Goal: Information Seeking & Learning: Check status

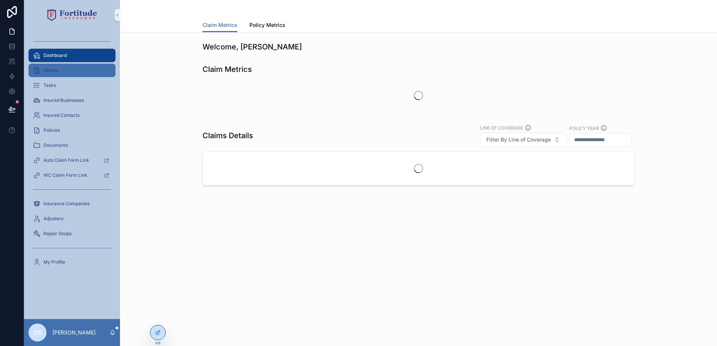
click at [64, 75] on div "Claims" at bounding box center [72, 70] width 78 height 12
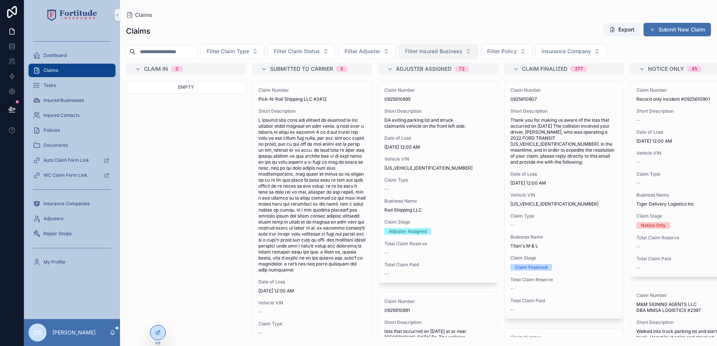
click at [447, 49] on span "Filter Insured Business" at bounding box center [433, 51] width 57 height 7
type input "***"
drag, startPoint x: 435, startPoint y: 69, endPoint x: 424, endPoint y: 85, distance: 19.4
click at [424, 85] on span "M&M SIGNING AGENTS LLC DBA MMSA LOGISTICS" at bounding box center [450, 81] width 75 height 7
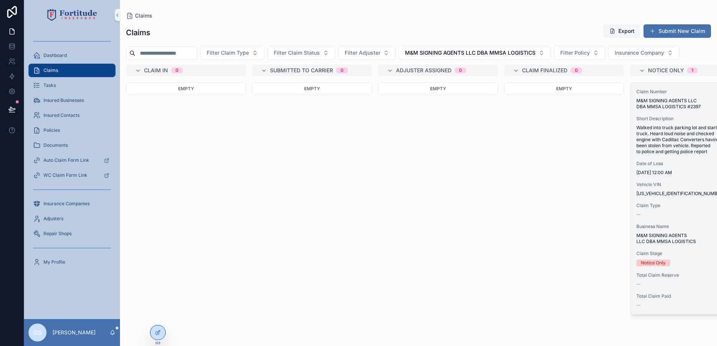
click at [663, 129] on span "Walked into truck parking lot and started truck. Heard loud noise and checked e…" at bounding box center [689, 140] width 107 height 30
